Goal: Transaction & Acquisition: Purchase product/service

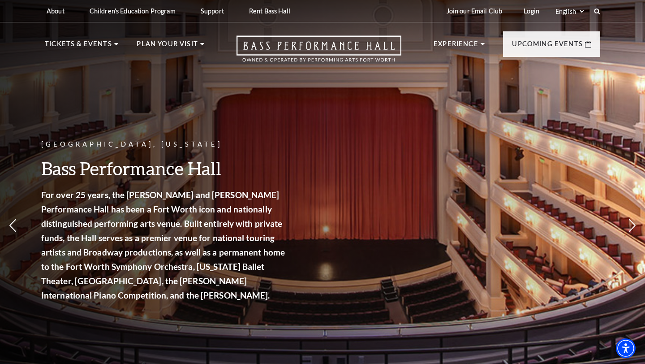
scroll to position [4, 0]
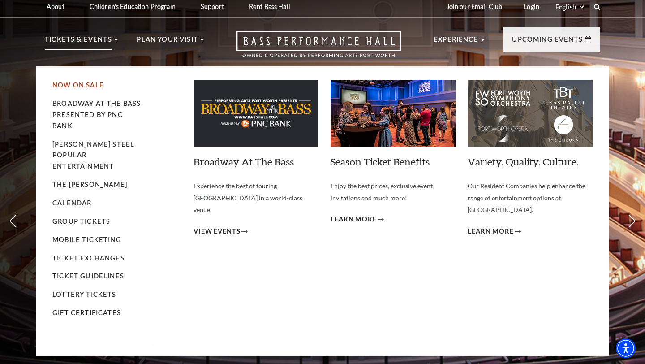
click at [94, 83] on link "Now On Sale" at bounding box center [77, 85] width 51 height 8
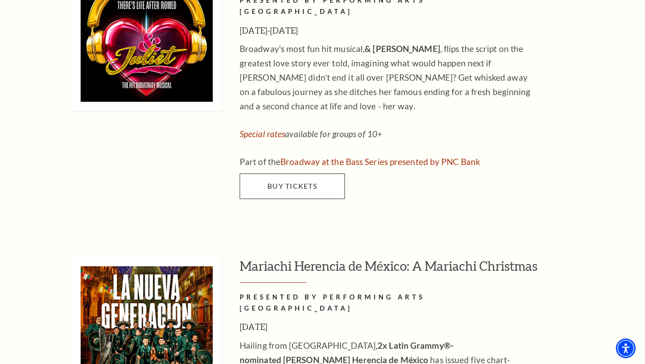
scroll to position [2485, 0]
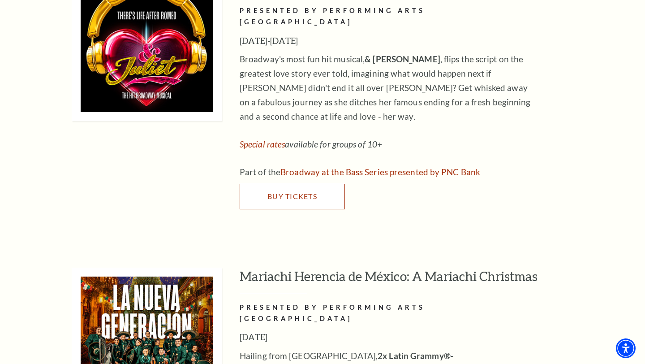
click at [274, 192] on span "Buy Tickets" at bounding box center [292, 196] width 50 height 9
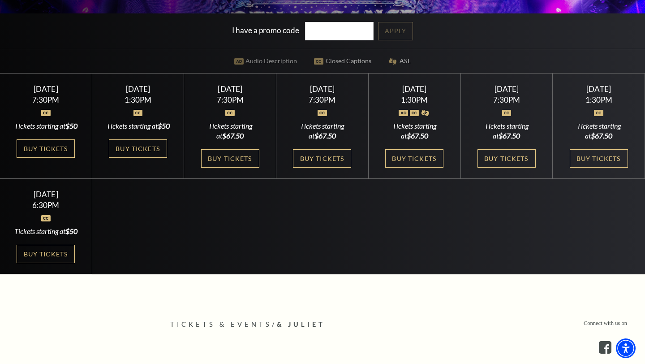
scroll to position [274, 0]
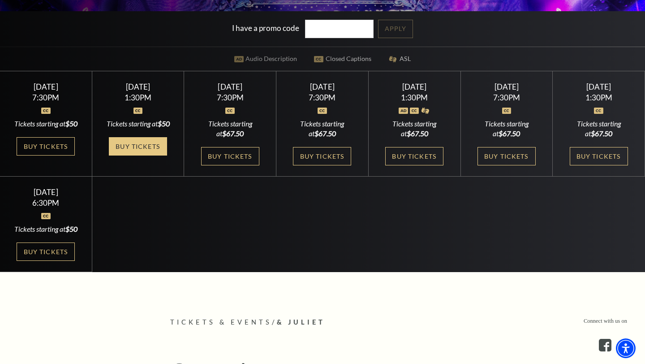
click at [141, 152] on link "Buy Tickets" at bounding box center [138, 146] width 58 height 18
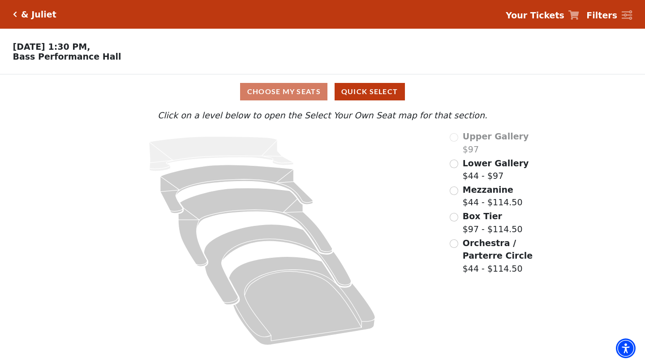
click at [17, 16] on div "& Juliet" at bounding box center [36, 14] width 39 height 10
click at [14, 14] on icon "Click here to go back to filters" at bounding box center [15, 14] width 4 height 6
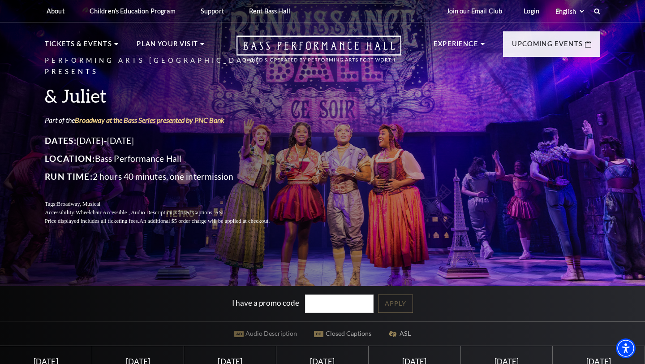
scroll to position [39, 0]
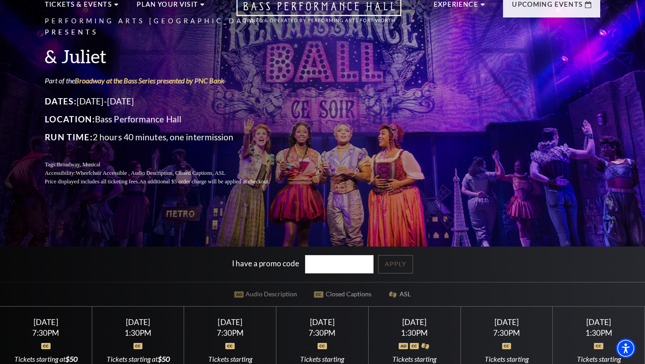
drag, startPoint x: 0, startPoint y: 0, endPoint x: 137, endPoint y: 320, distance: 348.2
click at [137, 245] on div "Performing Arts Fort Worth Presents & Juliet Part of the Broadway at the Bass S…" at bounding box center [322, 231] width 645 height 552
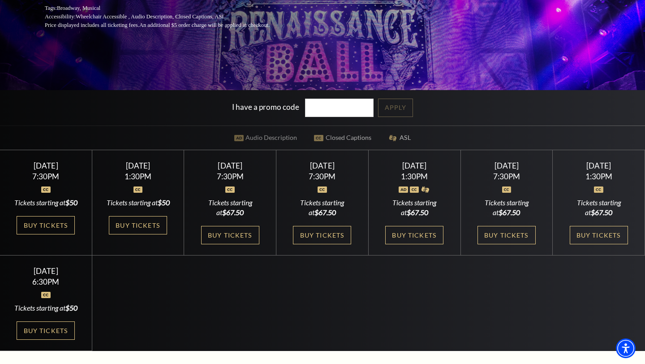
scroll to position [210, 0]
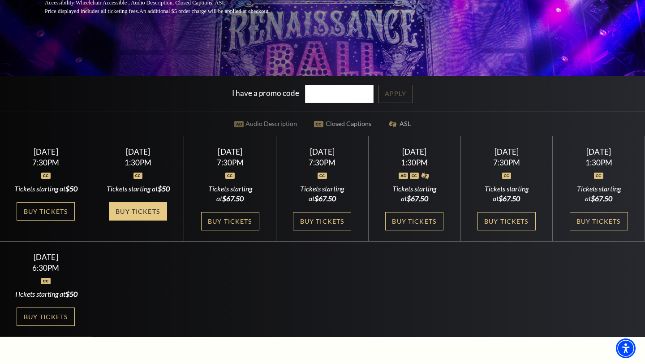
click at [142, 220] on link "Buy Tickets" at bounding box center [138, 211] width 58 height 18
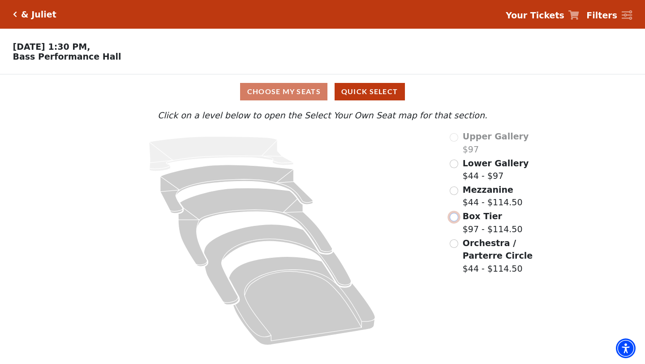
click at [455, 216] on input "Box Tier$97 - $114.50\a" at bounding box center [454, 217] width 9 height 9
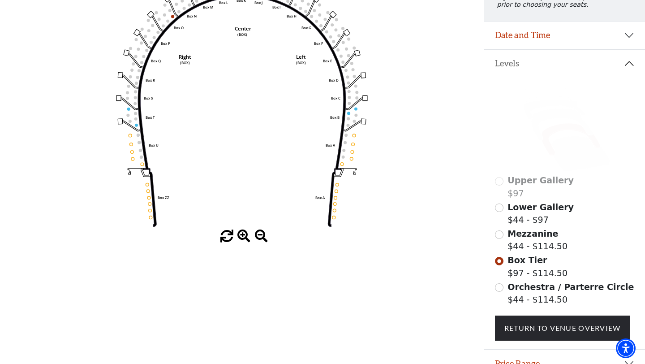
scroll to position [142, 0]
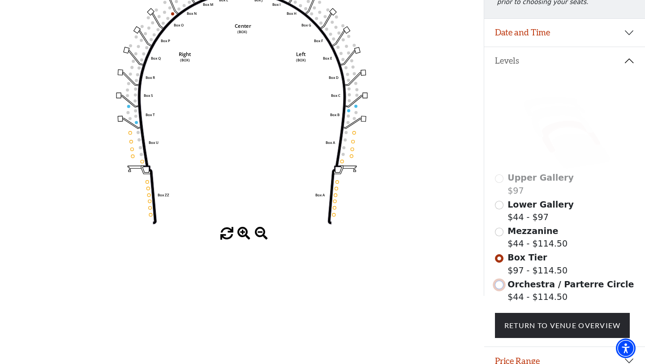
click at [502, 286] on input "Orchestra / Parterre Circle$44 - $114.50\a" at bounding box center [499, 284] width 9 height 9
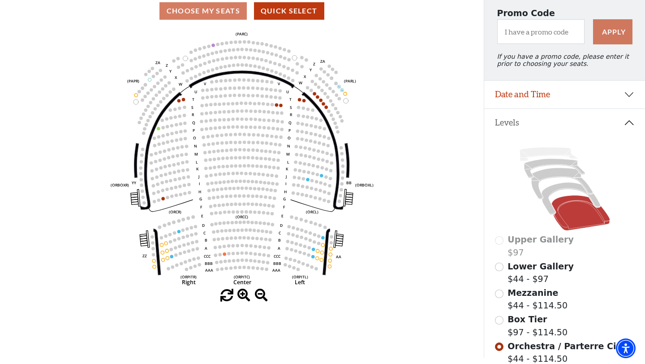
scroll to position [85, 0]
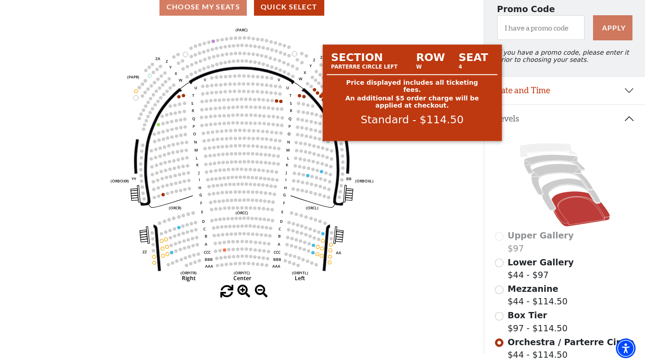
click at [316, 94] on circle at bounding box center [317, 92] width 3 height 3
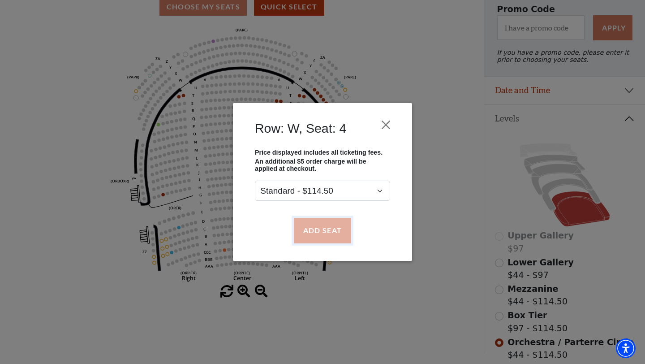
click at [340, 227] on button "Add Seat" at bounding box center [322, 230] width 57 height 25
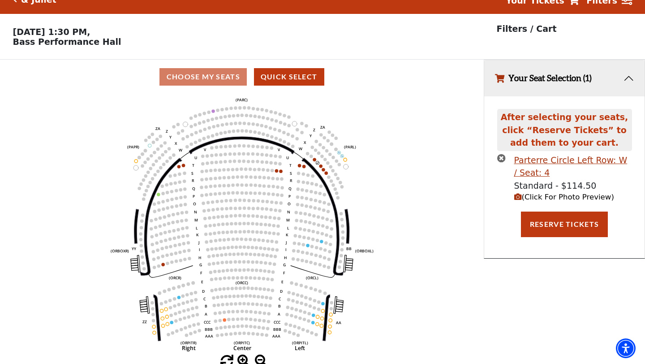
scroll to position [0, 0]
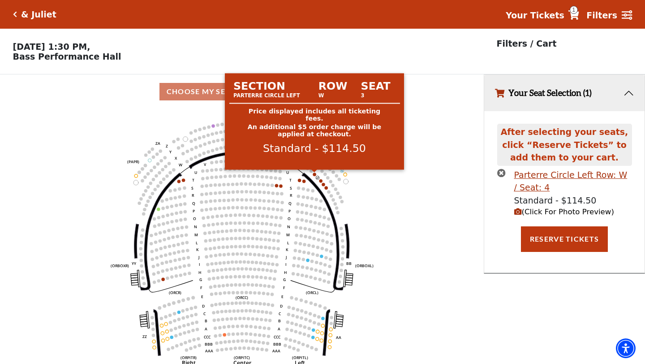
click at [314, 173] on circle at bounding box center [314, 173] width 3 height 3
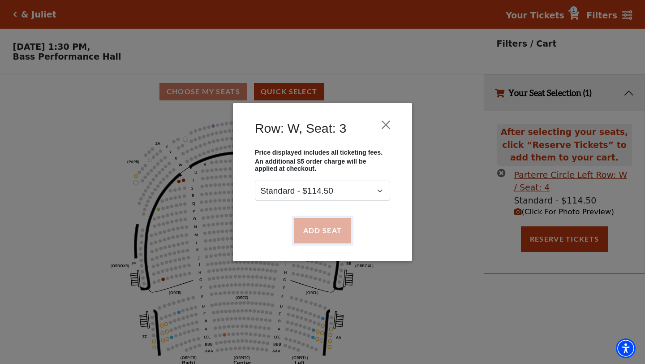
click at [325, 227] on button "Add Seat" at bounding box center [322, 230] width 57 height 25
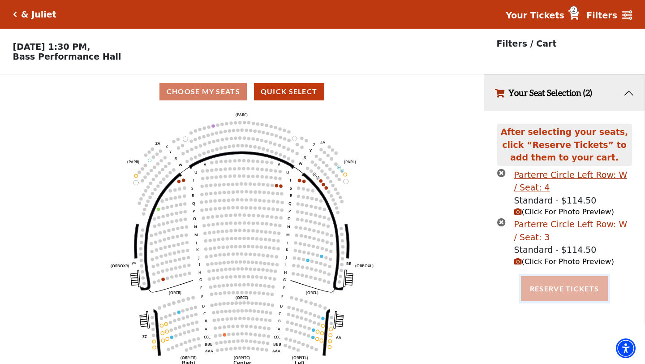
drag, startPoint x: 559, startPoint y: 284, endPoint x: 549, endPoint y: 280, distance: 10.6
click at [549, 280] on button "Reserve Tickets" at bounding box center [564, 288] width 87 height 25
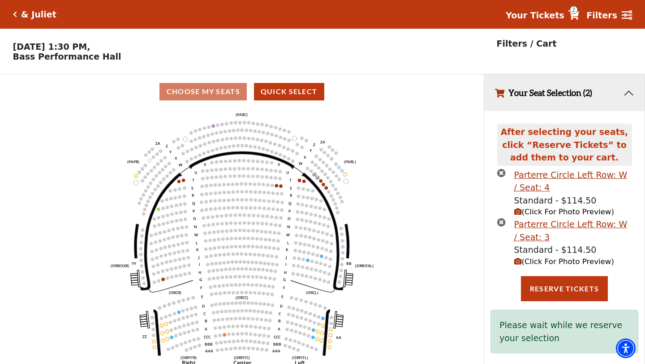
scroll to position [19, 0]
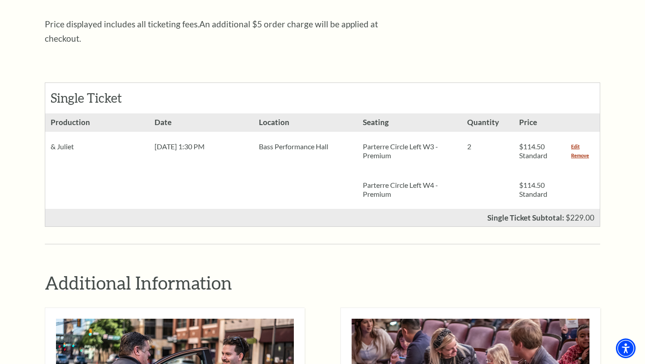
scroll to position [345, 0]
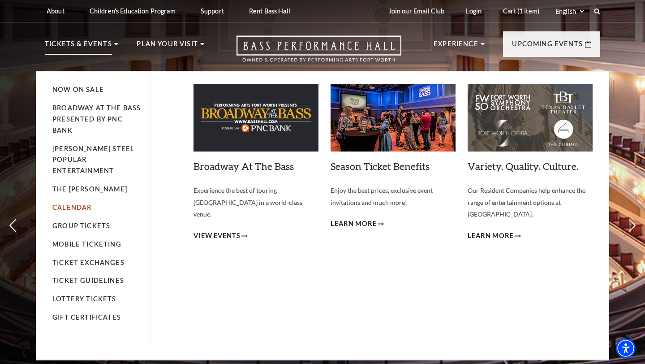
click at [89, 203] on link "Calendar" at bounding box center [71, 207] width 39 height 8
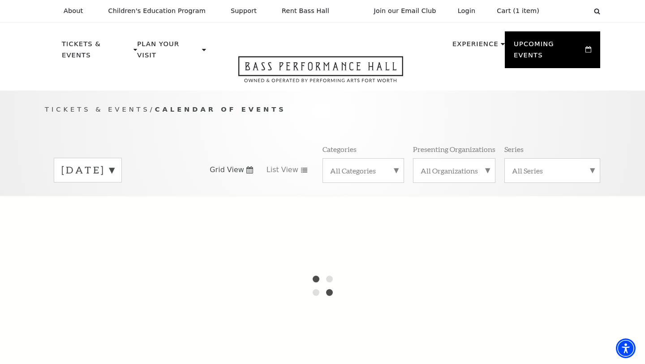
click at [114, 163] on label "October 2025" at bounding box center [87, 170] width 53 height 14
click at [114, 179] on label "November 2025" at bounding box center [87, 188] width 53 height 19
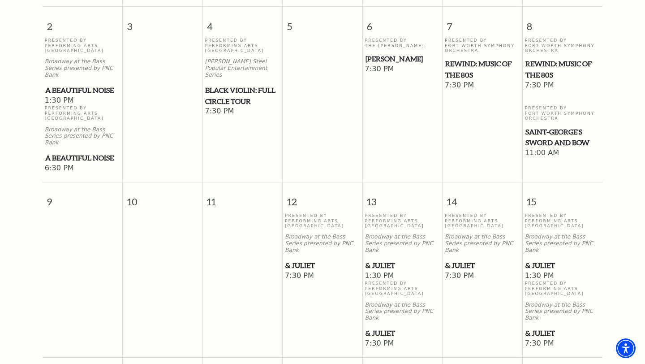
scroll to position [454, 0]
click at [382, 259] on span "& Juliet" at bounding box center [402, 264] width 74 height 11
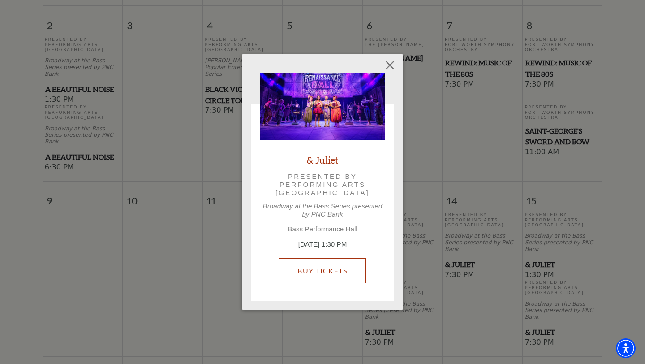
click at [330, 266] on link "Buy Tickets" at bounding box center [322, 270] width 86 height 25
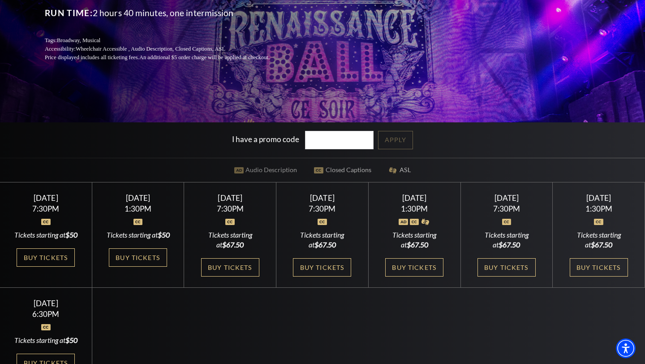
scroll to position [171, 0]
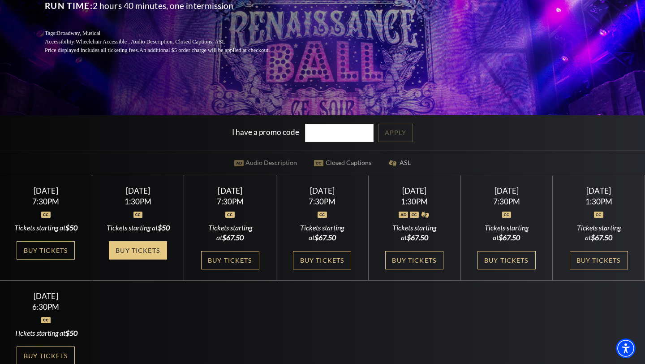
click at [133, 257] on link "Buy Tickets" at bounding box center [138, 250] width 58 height 18
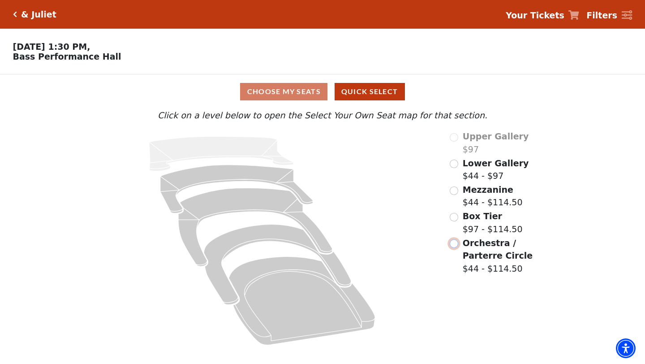
click at [455, 244] on input "Orchestra / Parterre Circle$44 - $114.50\a" at bounding box center [454, 243] width 9 height 9
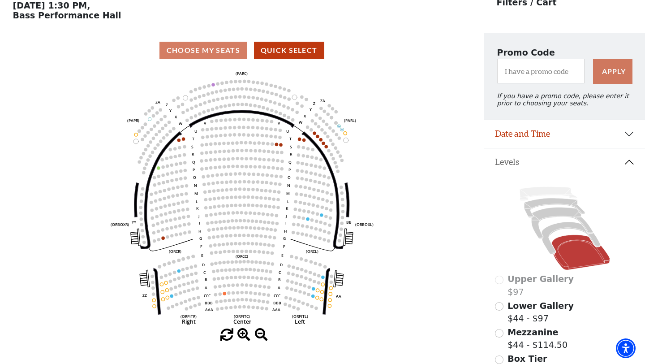
scroll to position [60, 0]
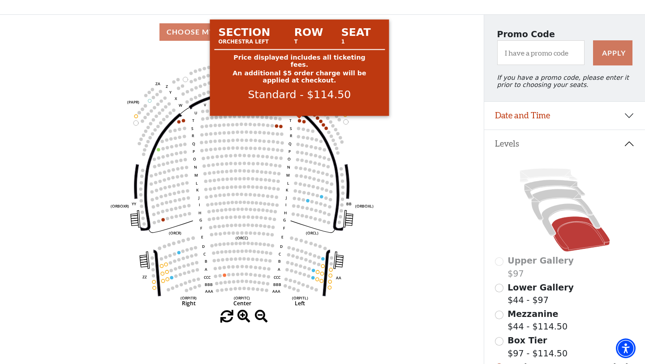
click at [298, 121] on circle at bounding box center [299, 120] width 3 height 3
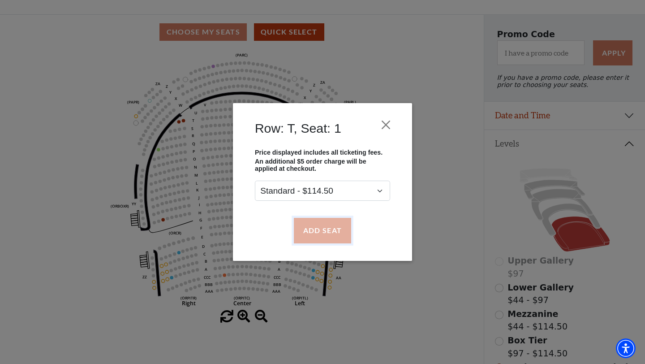
click at [326, 231] on button "Add Seat" at bounding box center [322, 230] width 57 height 25
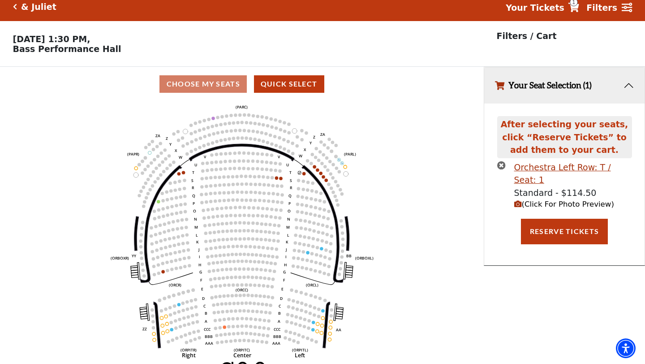
scroll to position [0, 0]
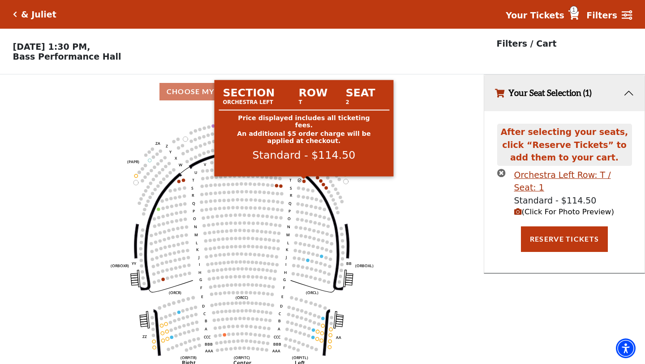
click at [304, 182] on circle at bounding box center [303, 180] width 3 height 3
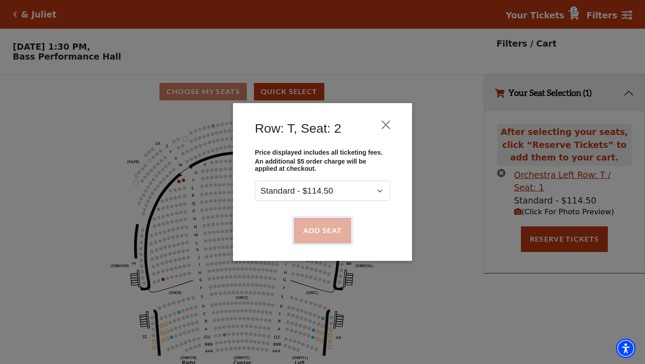
click at [330, 231] on button "Add Seat" at bounding box center [322, 230] width 57 height 25
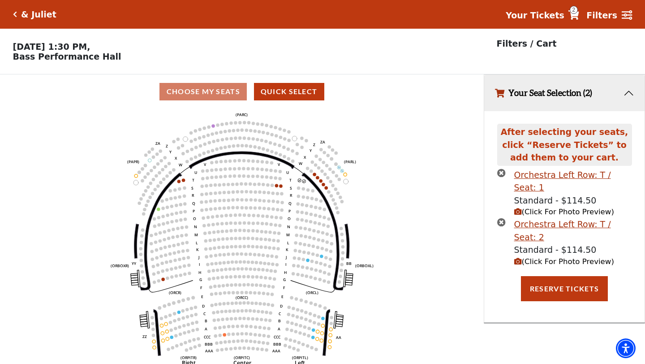
scroll to position [19, 0]
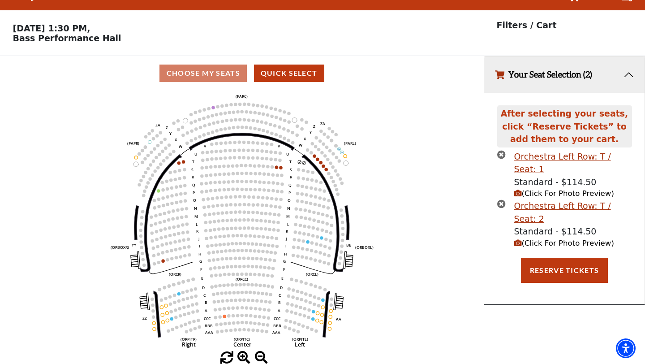
click at [550, 189] on span "(Click For Photo Preview)" at bounding box center [564, 193] width 100 height 9
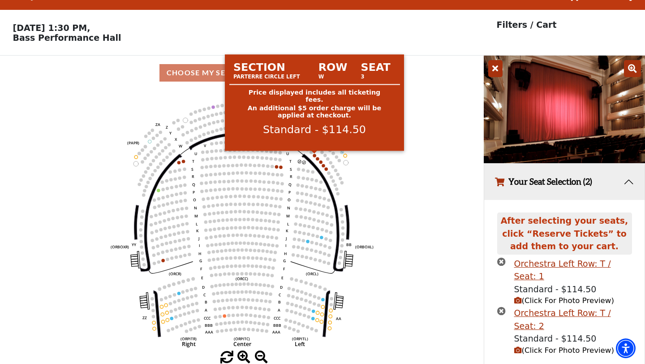
click at [313, 156] on circle at bounding box center [314, 155] width 3 height 3
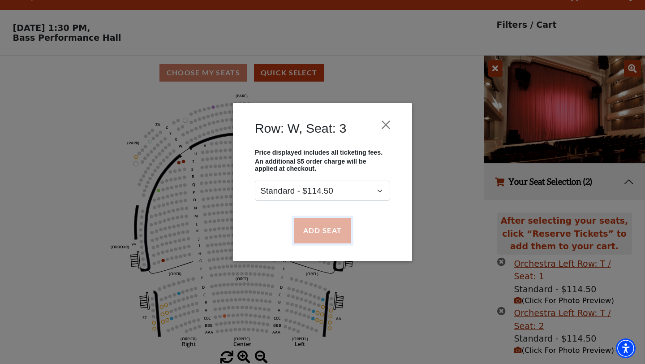
click at [325, 227] on button "Add Seat" at bounding box center [322, 230] width 57 height 25
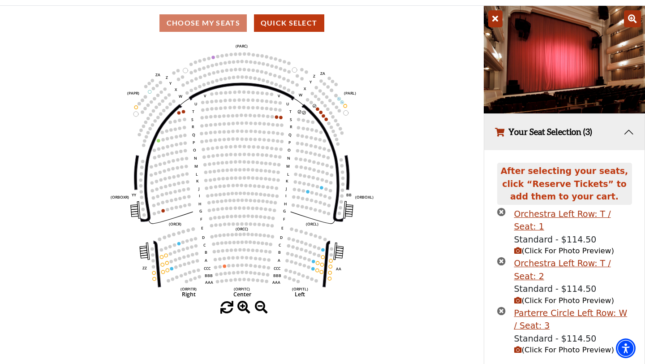
scroll to position [69, 0]
click at [568, 345] on span "(Click For Photo Preview)" at bounding box center [564, 349] width 100 height 9
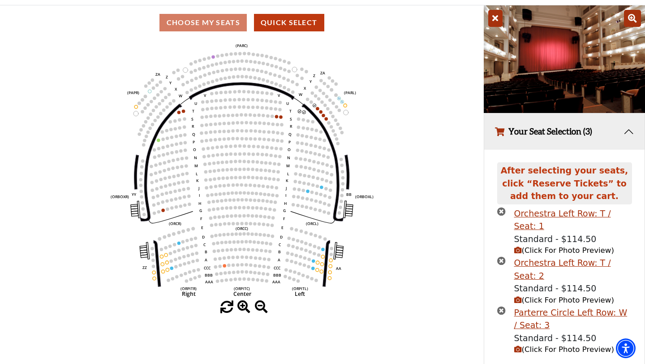
click at [560, 296] on span "(Click For Photo Preview)" at bounding box center [564, 300] width 100 height 9
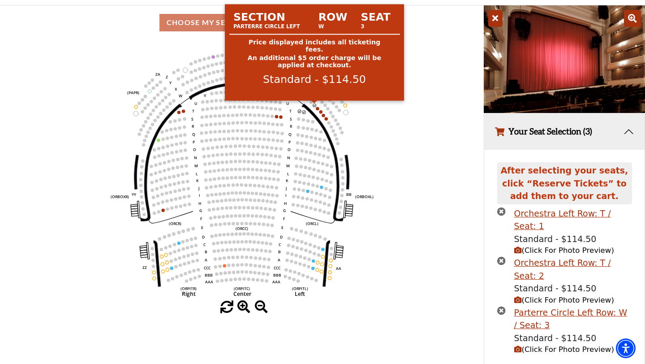
click at [314, 105] on circle at bounding box center [314, 104] width 3 height 3
click at [316, 105] on circle at bounding box center [314, 104] width 3 height 3
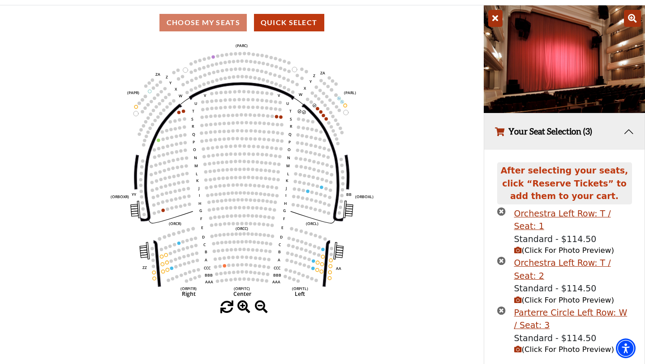
click at [499, 306] on icon "times-circle" at bounding box center [501, 310] width 9 height 9
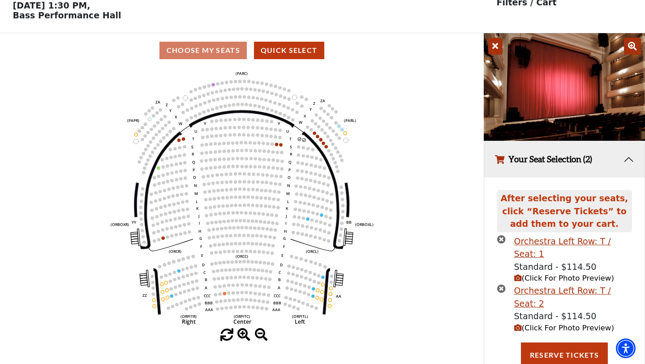
click at [280, 146] on icon "Left (ORPITL) Right (ORPITR) Center (ORPITC) ZZ AA YY BB ZA ZA (ORCL) (ORCR) (O…" at bounding box center [241, 198] width 435 height 261
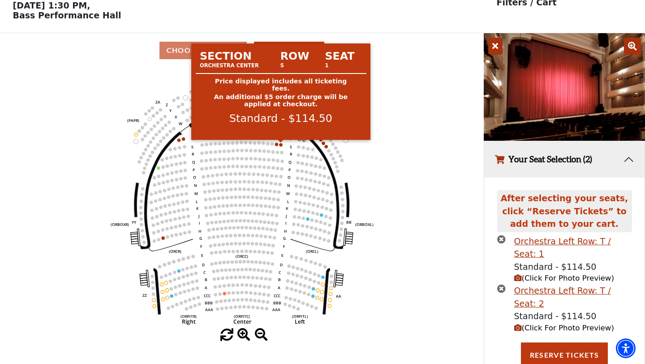
click at [280, 146] on circle at bounding box center [280, 144] width 3 height 3
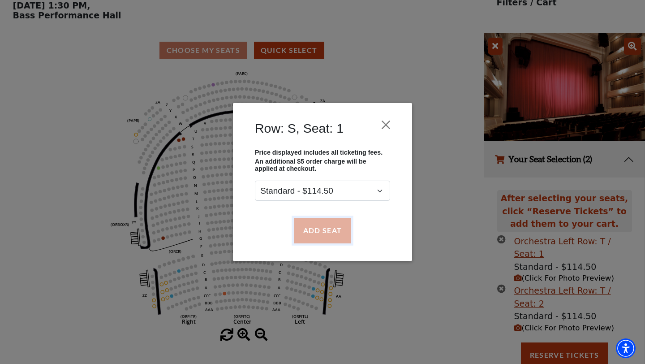
click at [310, 222] on button "Add Seat" at bounding box center [322, 230] width 57 height 25
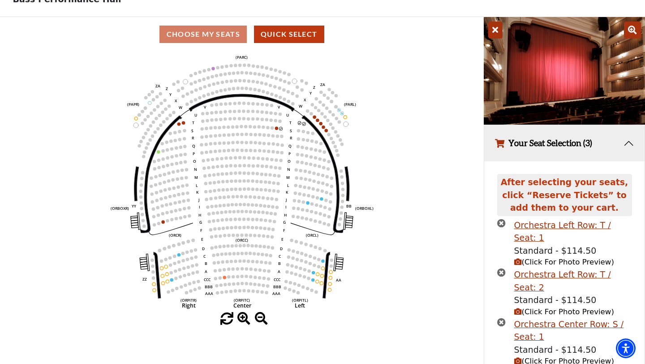
scroll to position [69, 0]
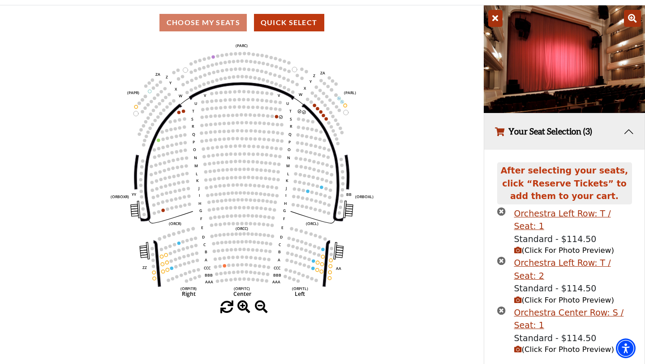
click at [525, 345] on span "(Click For Photo Preview)" at bounding box center [564, 349] width 100 height 9
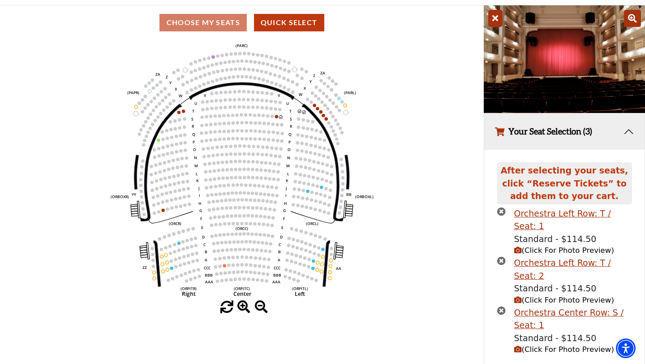
click at [500, 306] on icon "times-circle" at bounding box center [501, 310] width 9 height 9
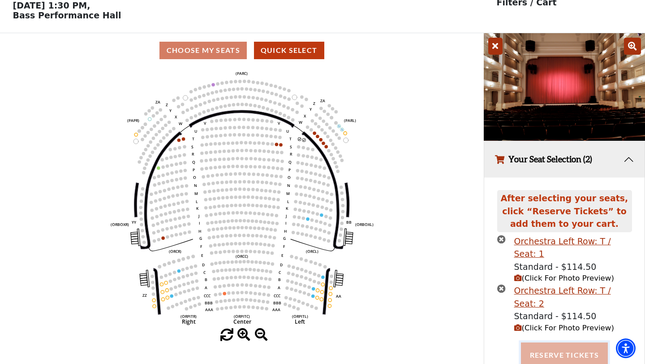
click at [546, 342] on button "Reserve Tickets" at bounding box center [564, 354] width 87 height 25
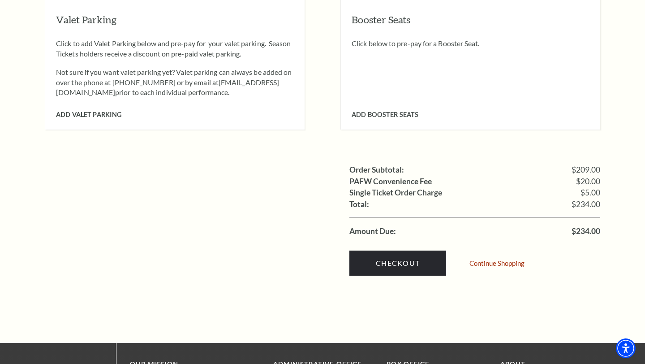
scroll to position [783, 0]
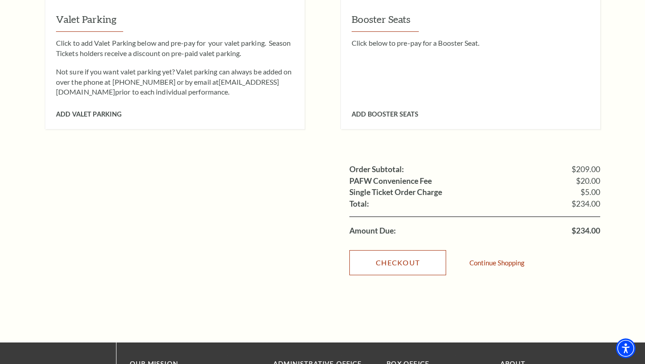
click at [406, 250] on link "Checkout" at bounding box center [397, 262] width 97 height 25
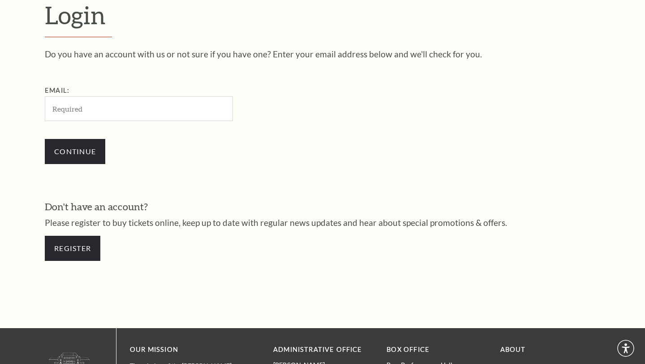
scroll to position [258, 0]
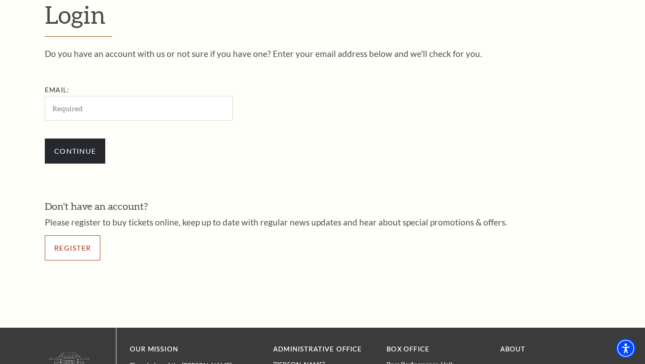
click at [80, 243] on link "Register" at bounding box center [73, 247] width 56 height 25
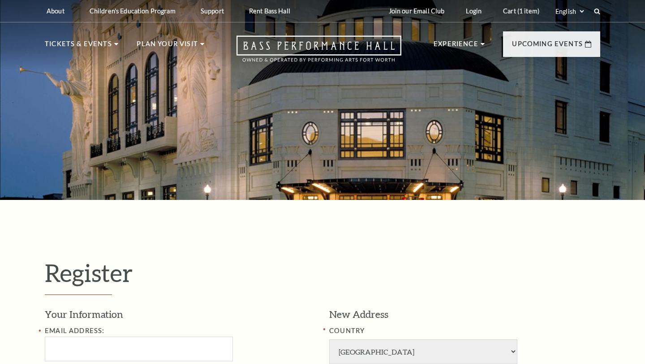
select select "1"
select select "[GEOGRAPHIC_DATA]"
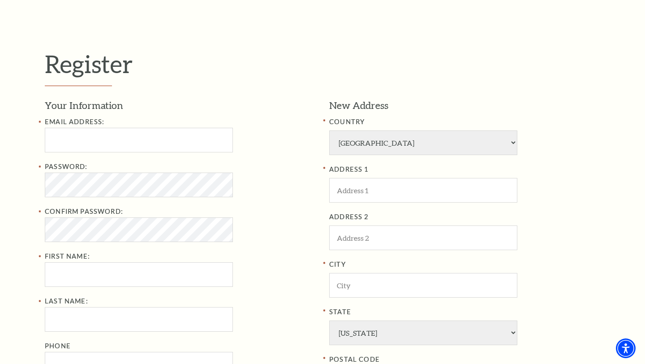
scroll to position [219, 0]
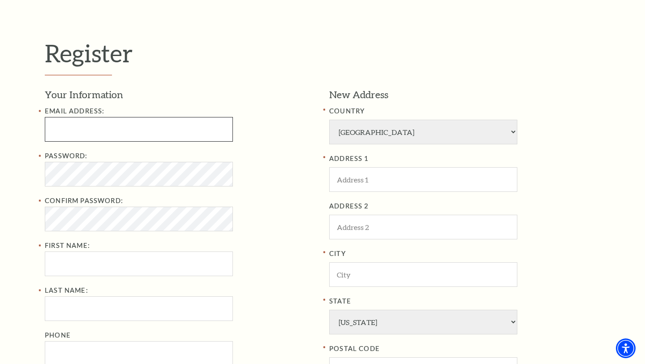
click at [198, 129] on input "Email Address:" at bounding box center [139, 129] width 188 height 25
type input "[PERSON_NAME][EMAIL_ADDRESS][PERSON_NAME][DOMAIN_NAME]"
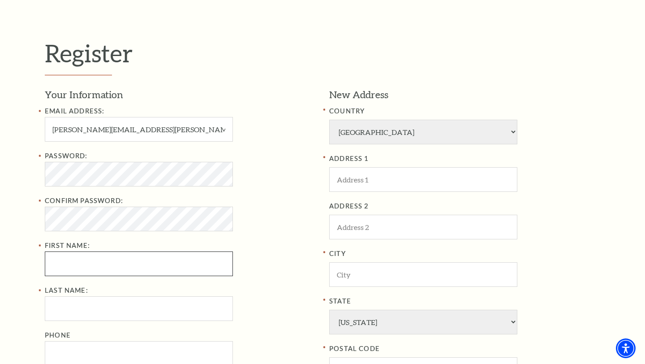
type input "[PERSON_NAME]"
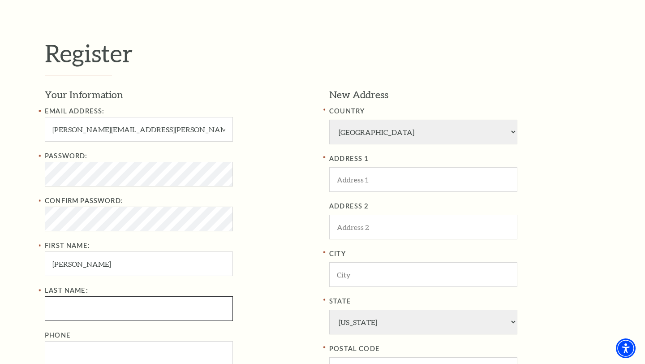
type input "[PERSON_NAME]"
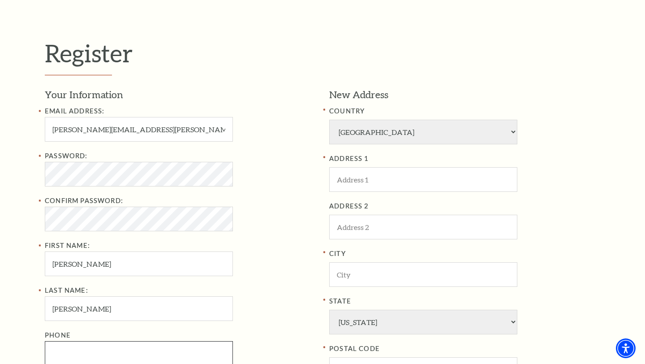
type input "3145465281"
type input "101 Rainbow Dr"
type input "#14925"
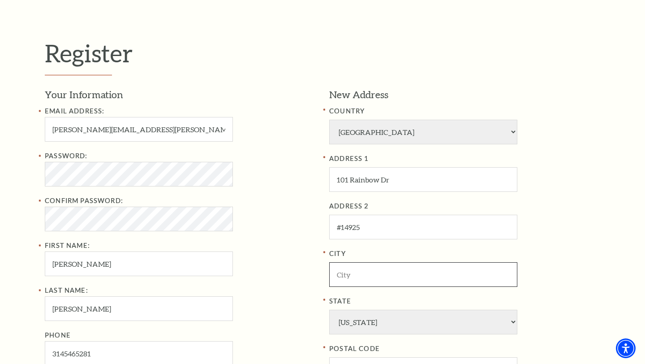
type input "[PERSON_NAME]"
type input "77399"
type input "[PHONE_NUMBER]"
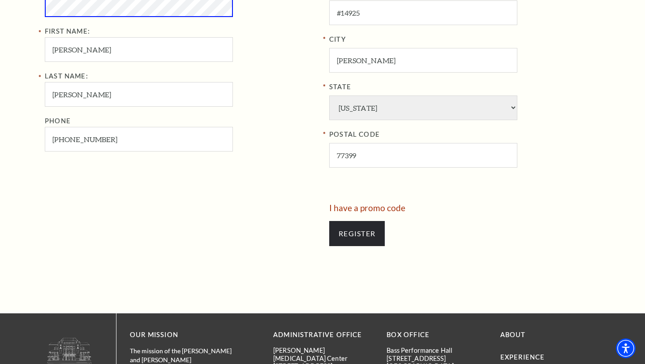
scroll to position [444, 0]
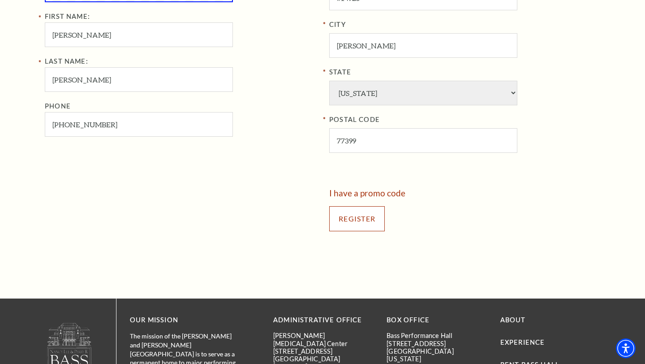
click at [338, 218] on input "Register" at bounding box center [357, 218] width 56 height 25
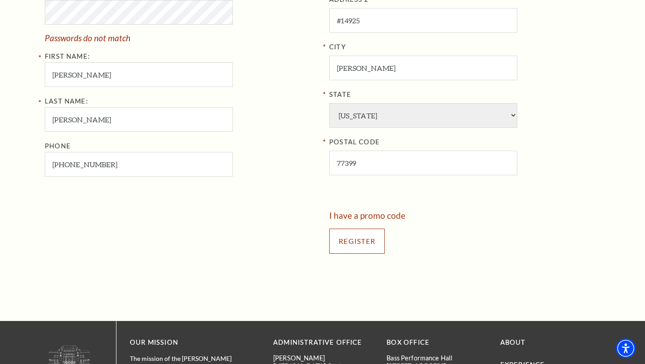
click at [338, 234] on input "Register" at bounding box center [357, 240] width 56 height 25
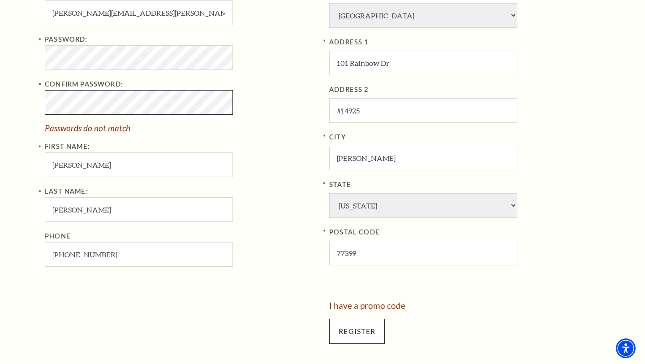
scroll to position [317, 0]
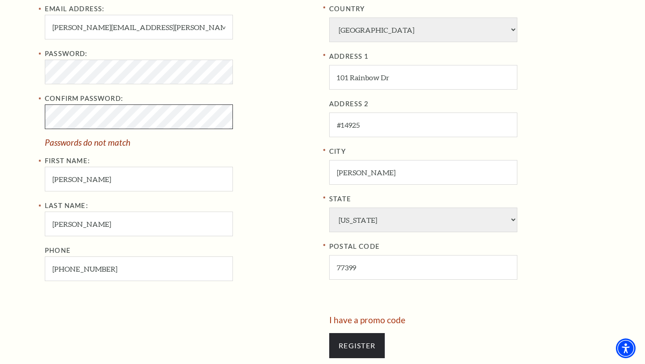
click at [11, 108] on div "Register Your Information Email Address: [PERSON_NAME][EMAIL_ADDRESS][PERSON_NA…" at bounding box center [322, 151] width 645 height 547
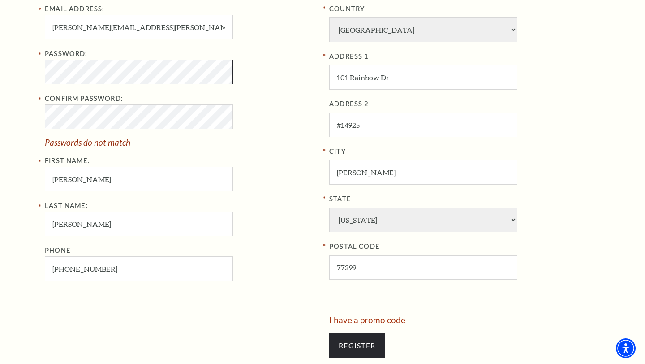
click at [15, 70] on div "Register Your Information Email Address: [PERSON_NAME][EMAIL_ADDRESS][PERSON_NA…" at bounding box center [322, 151] width 645 height 547
click at [26, 68] on div "Register Your Information Email Address: [PERSON_NAME][EMAIL_ADDRESS][PERSON_NA…" at bounding box center [322, 151] width 645 height 547
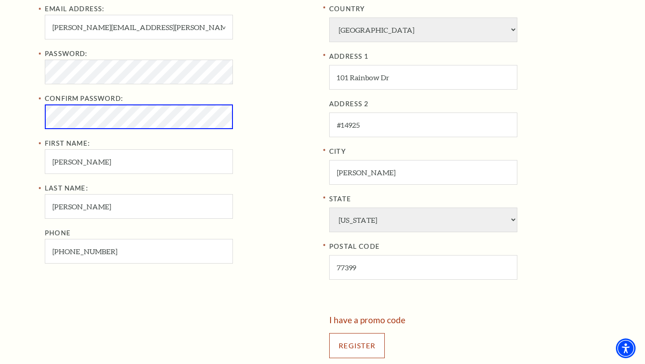
click at [344, 337] on input "Register" at bounding box center [357, 345] width 56 height 25
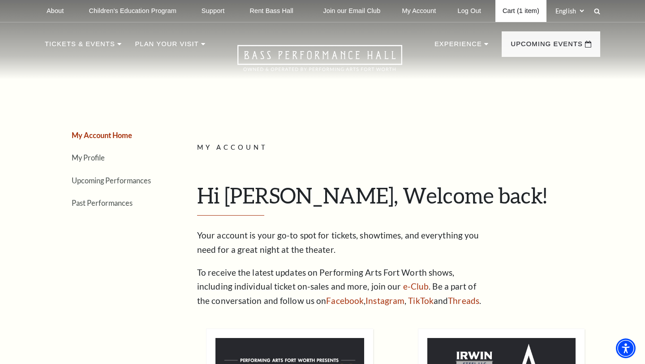
click at [527, 12] on link "Cart (1 item)" at bounding box center [520, 11] width 51 height 22
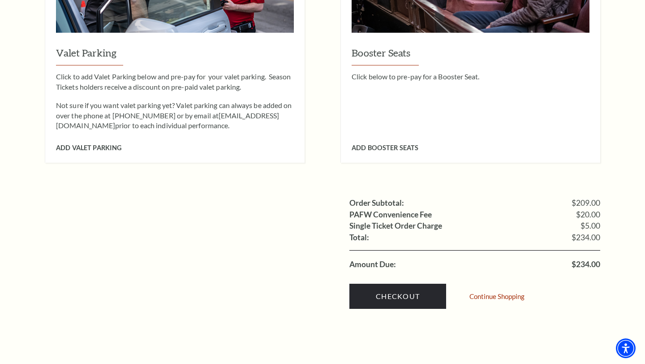
scroll to position [750, 0]
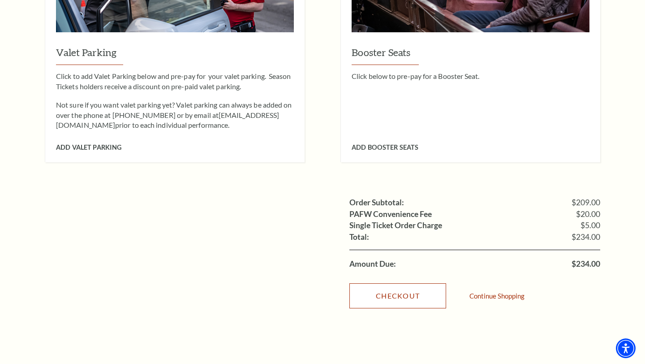
click at [400, 283] on link "Checkout" at bounding box center [397, 295] width 97 height 25
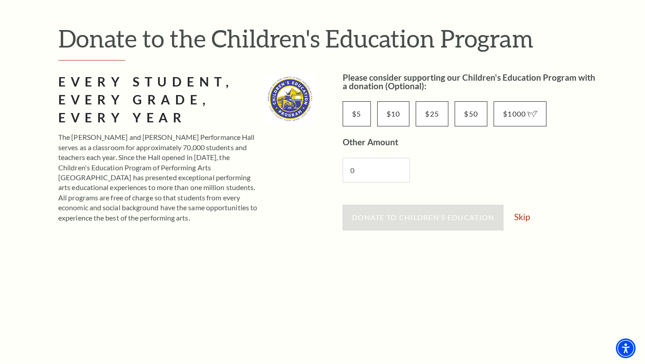
scroll to position [98, 0]
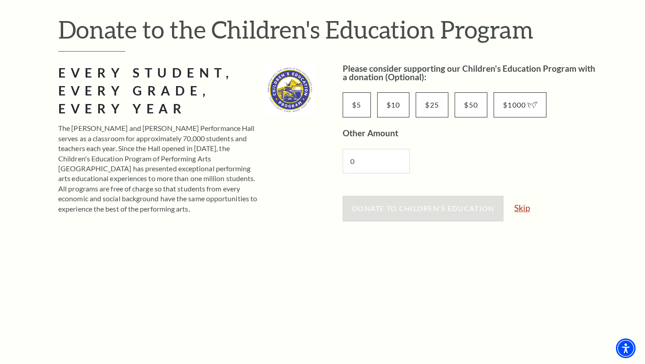
click at [526, 207] on link "Skip" at bounding box center [522, 207] width 16 height 9
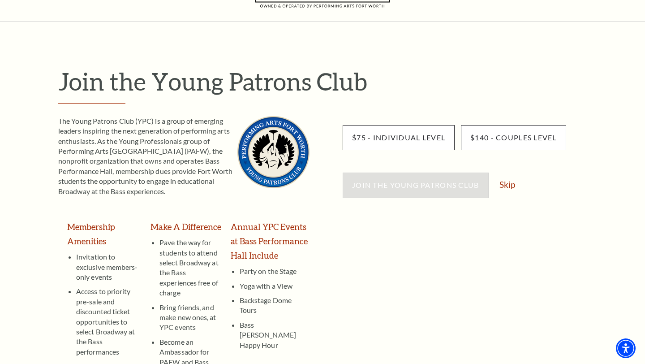
scroll to position [47, 0]
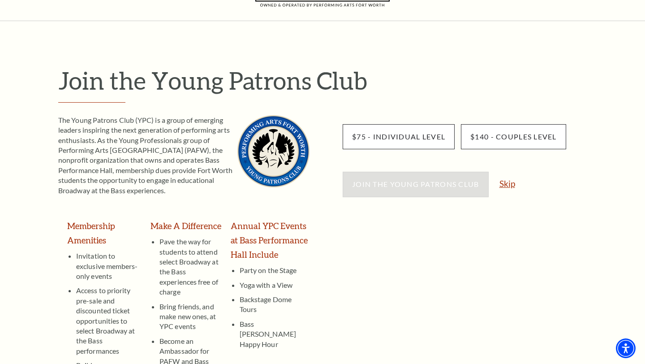
click at [506, 179] on link "Skip" at bounding box center [507, 183] width 16 height 9
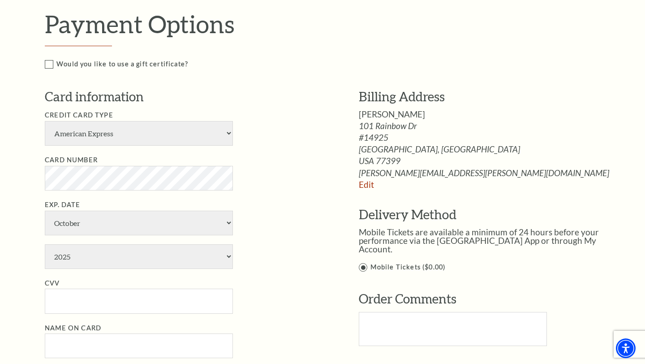
scroll to position [413, 0]
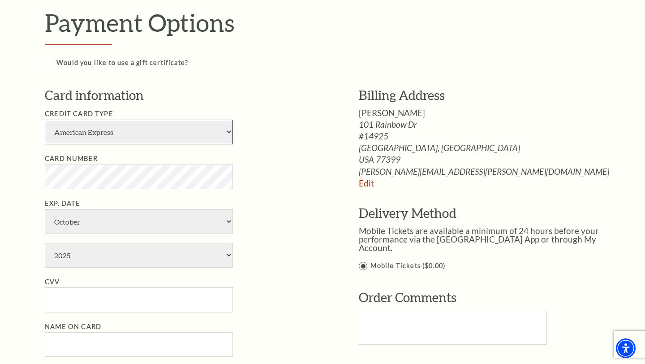
select select "25"
select select "5"
select select "2026"
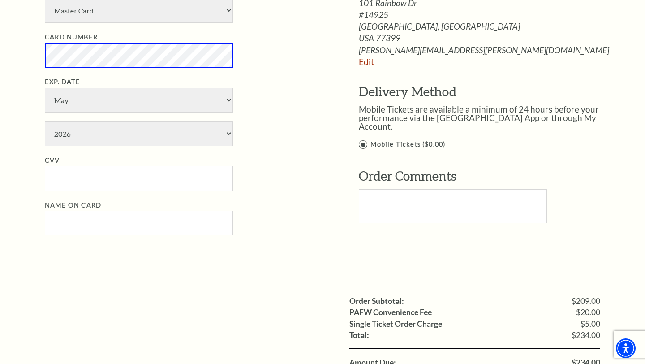
scroll to position [560, 0]
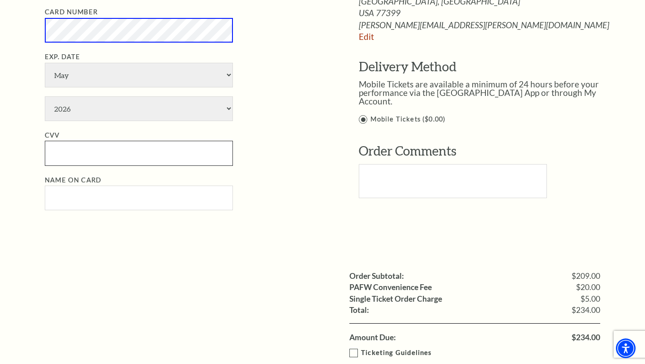
click at [221, 149] on input "CVV" at bounding box center [139, 153] width 188 height 25
type input "504"
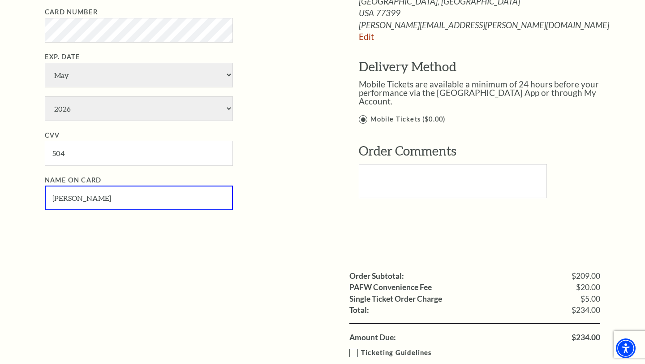
type input "[PERSON_NAME]"
click at [328, 202] on li "Name on Card [PERSON_NAME]" at bounding box center [188, 193] width 287 height 36
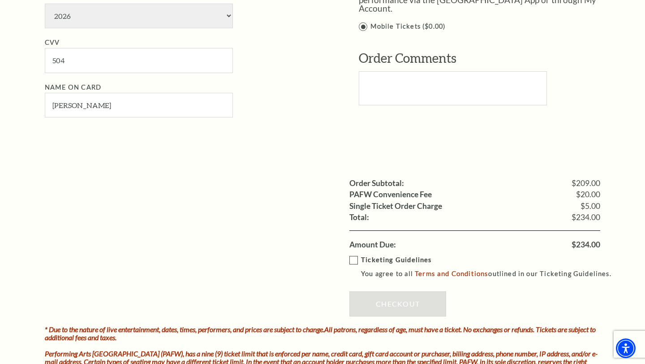
scroll to position [655, 0]
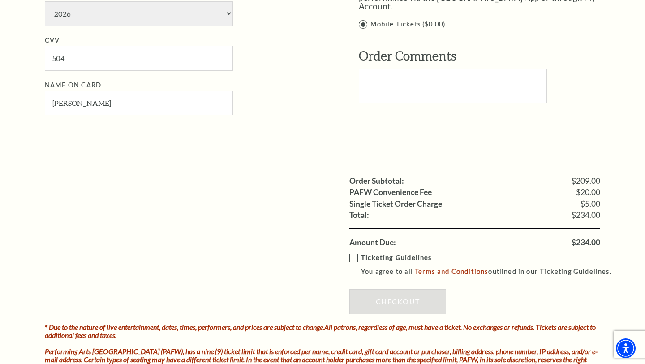
click at [353, 256] on label "Ticketing Guidelines You agree to all Terms and Conditions outlined in our Tick…" at bounding box center [484, 264] width 270 height 25
click at [0, 0] on input "Ticketing Guidelines You agree to all Terms and Conditions outlined in our Tick…" at bounding box center [0, 0] width 0 height 0
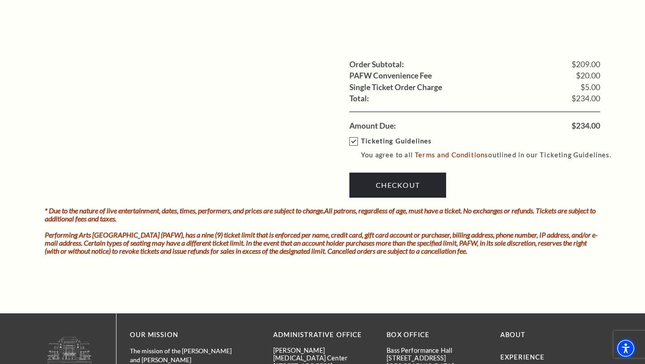
scroll to position [779, 0]
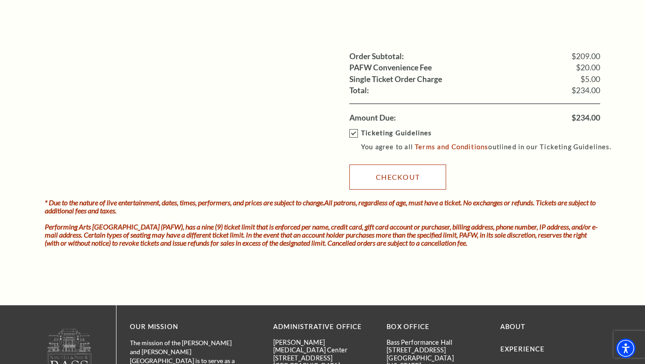
click at [397, 181] on link "Checkout" at bounding box center [397, 176] width 97 height 25
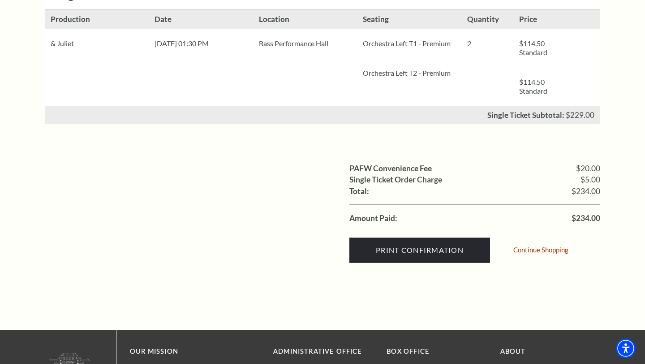
scroll to position [221, 0]
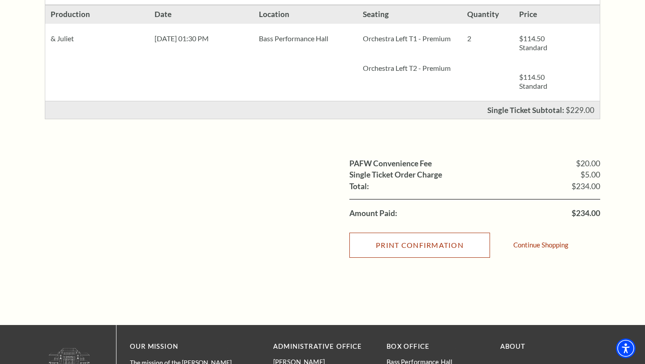
click at [414, 252] on input "Print Confirmation" at bounding box center [419, 244] width 141 height 25
